Goal: Task Accomplishment & Management: Use online tool/utility

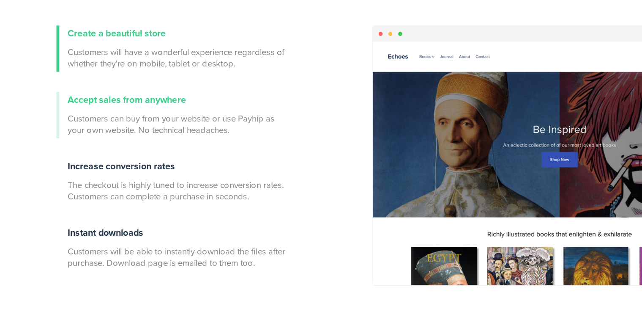
scroll to position [315, 0]
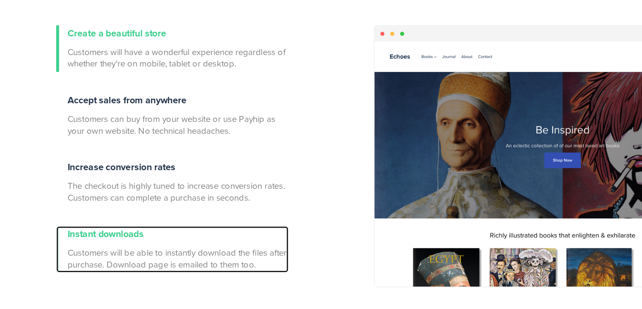
click at [110, 203] on span "Instant downloads" at bounding box center [103, 202] width 55 height 8
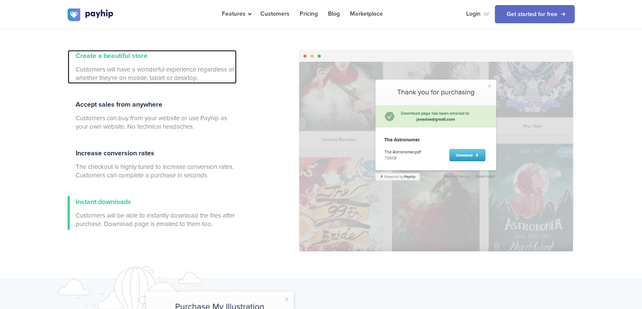
click at [122, 63] on div "Create a beautiful store Customers will have a wonderful experience regardless …" at bounding box center [156, 67] width 161 height 34
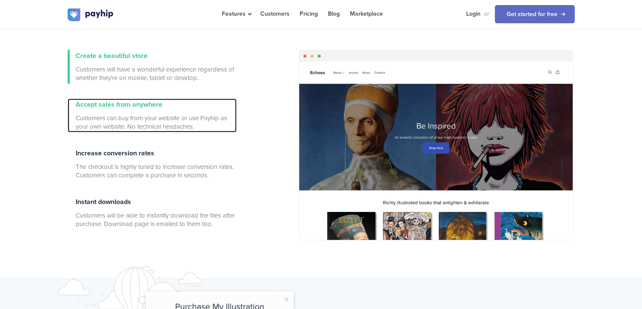
click at [130, 107] on span "Accept sales from anywhere" at bounding box center [119, 104] width 87 height 8
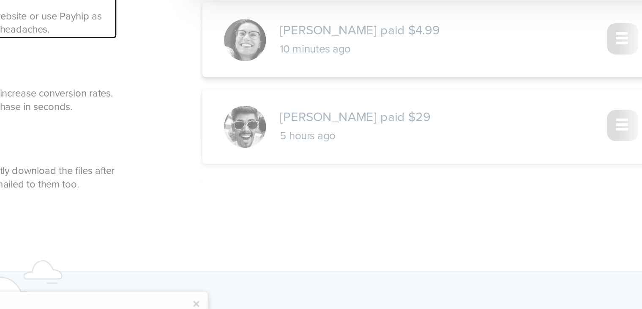
scroll to position [315, 0]
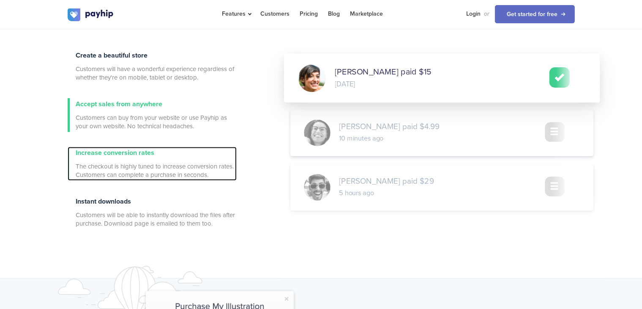
click at [108, 153] on span "Increase conversion rates" at bounding box center [115, 152] width 79 height 8
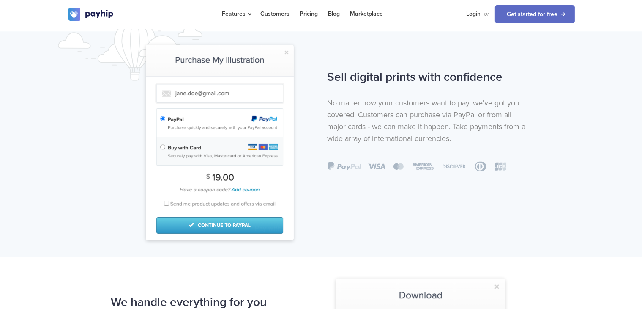
scroll to position [560, 0]
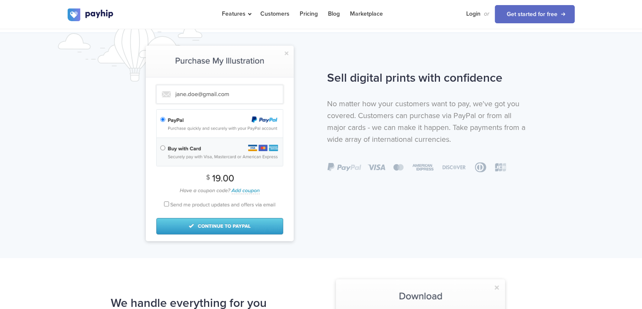
click at [231, 91] on img at bounding box center [220, 143] width 148 height 195
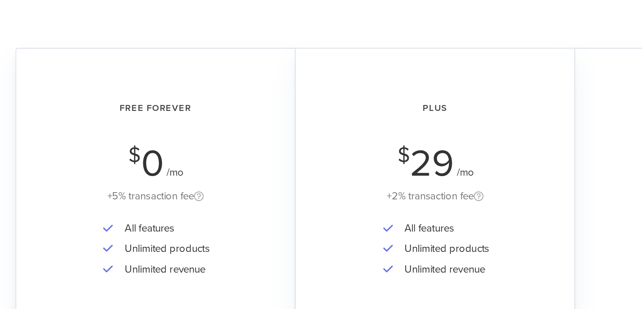
scroll to position [1425, 0]
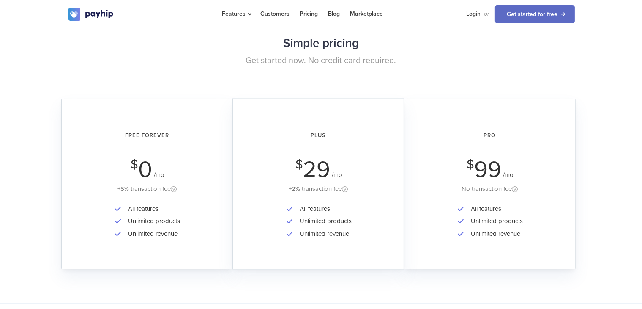
click at [130, 166] on div "Free Forever $ 0 /mo +5% transaction fee" at bounding box center [148, 159] width 148 height 70
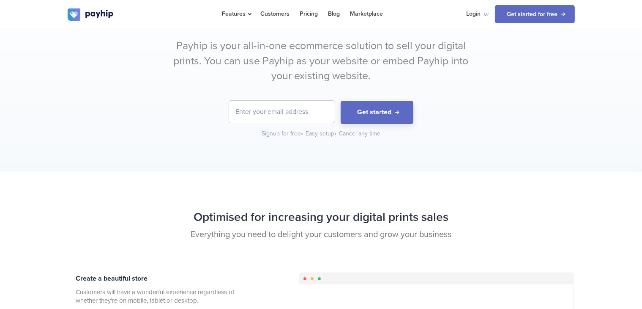
scroll to position [91, 0]
